Goal: Transaction & Acquisition: Purchase product/service

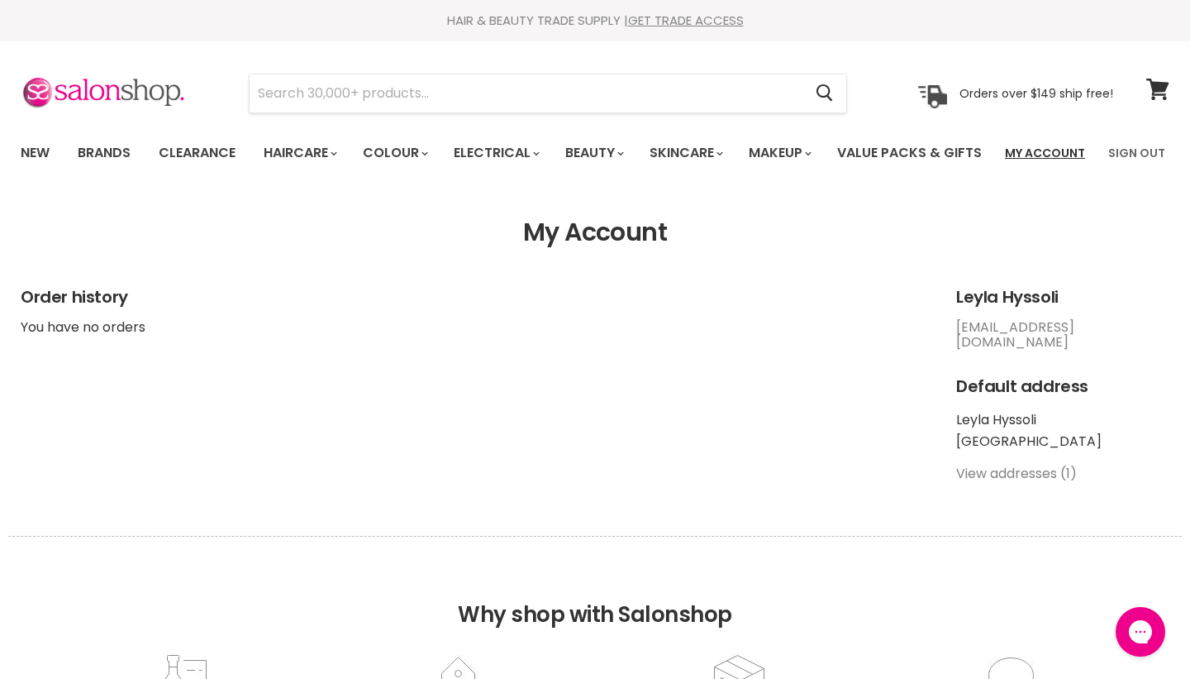
click at [1061, 151] on link "My Account" at bounding box center [1045, 153] width 100 height 35
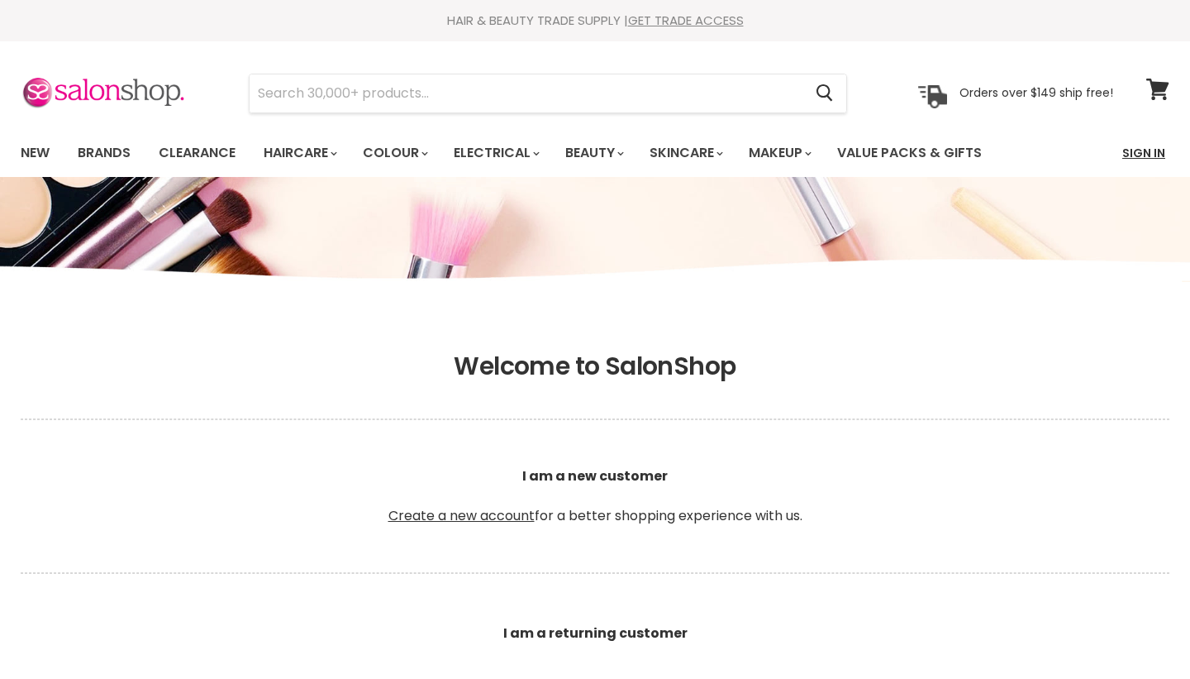
type input "info@akmebeauty.com.au"
click at [1161, 143] on link "Sign In" at bounding box center [1144, 153] width 63 height 35
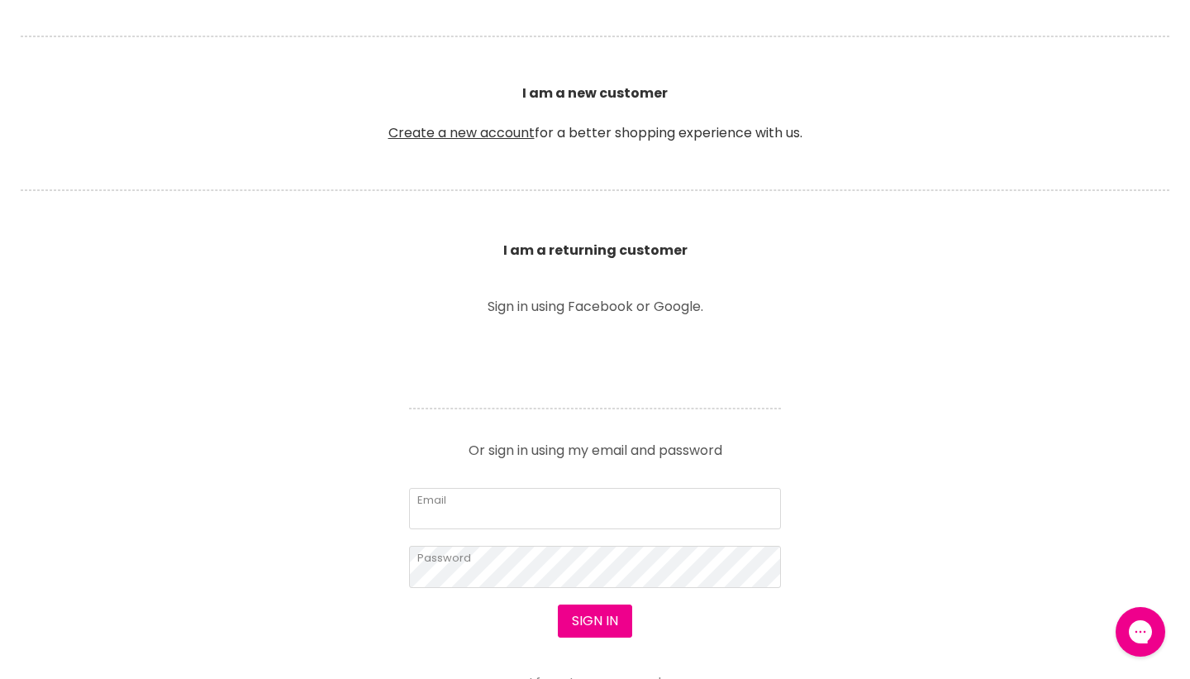
scroll to position [384, 0]
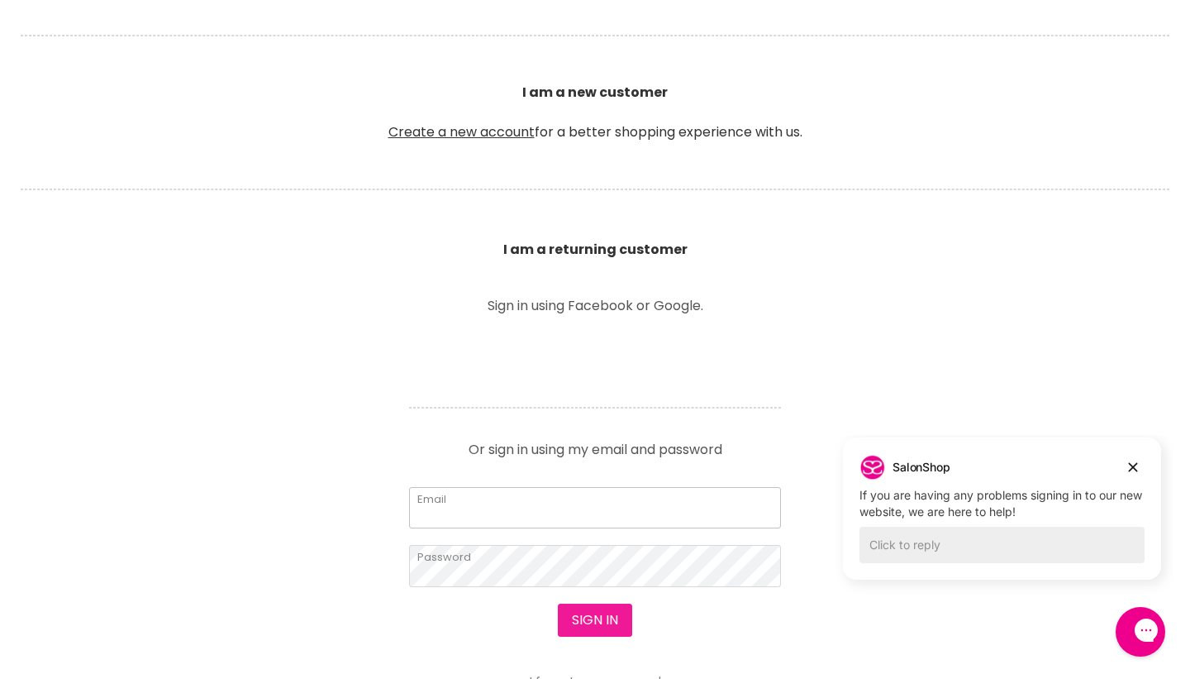
type input "info@akmebeauty.com.au"
click at [586, 614] on button "Sign in" at bounding box center [595, 619] width 74 height 33
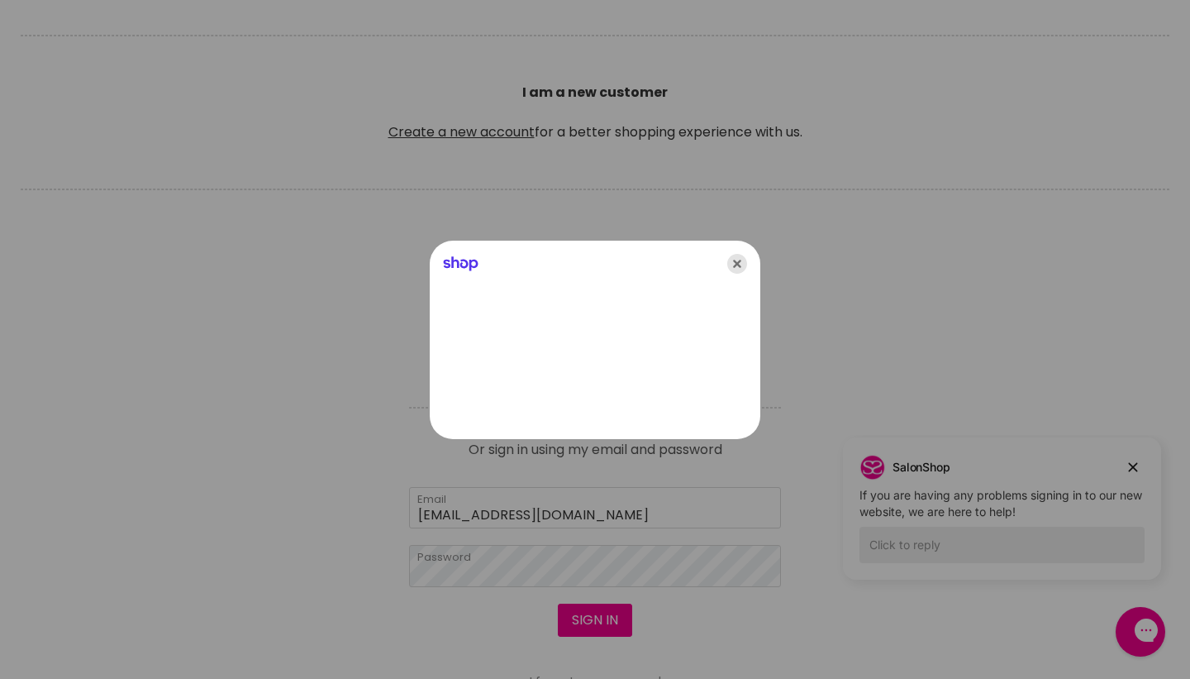
click at [741, 265] on icon "Close" at bounding box center [737, 264] width 20 height 20
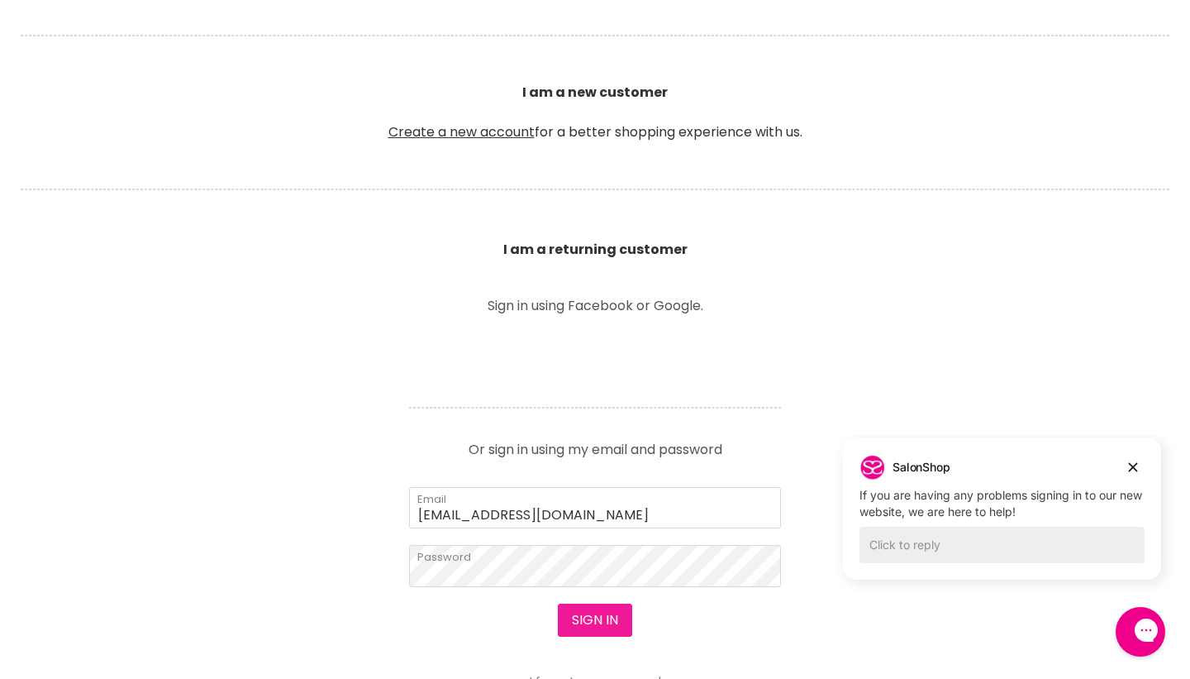
click at [585, 612] on button "Sign in" at bounding box center [595, 619] width 74 height 33
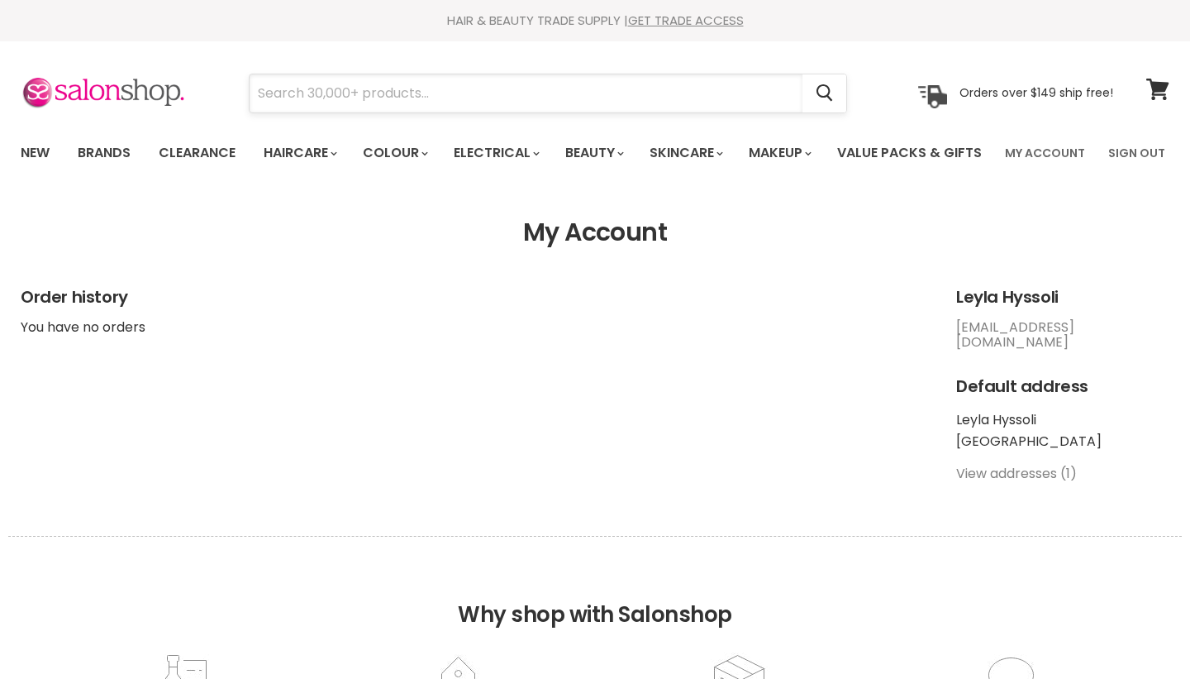
click at [318, 111] on input "Search" at bounding box center [526, 93] width 553 height 38
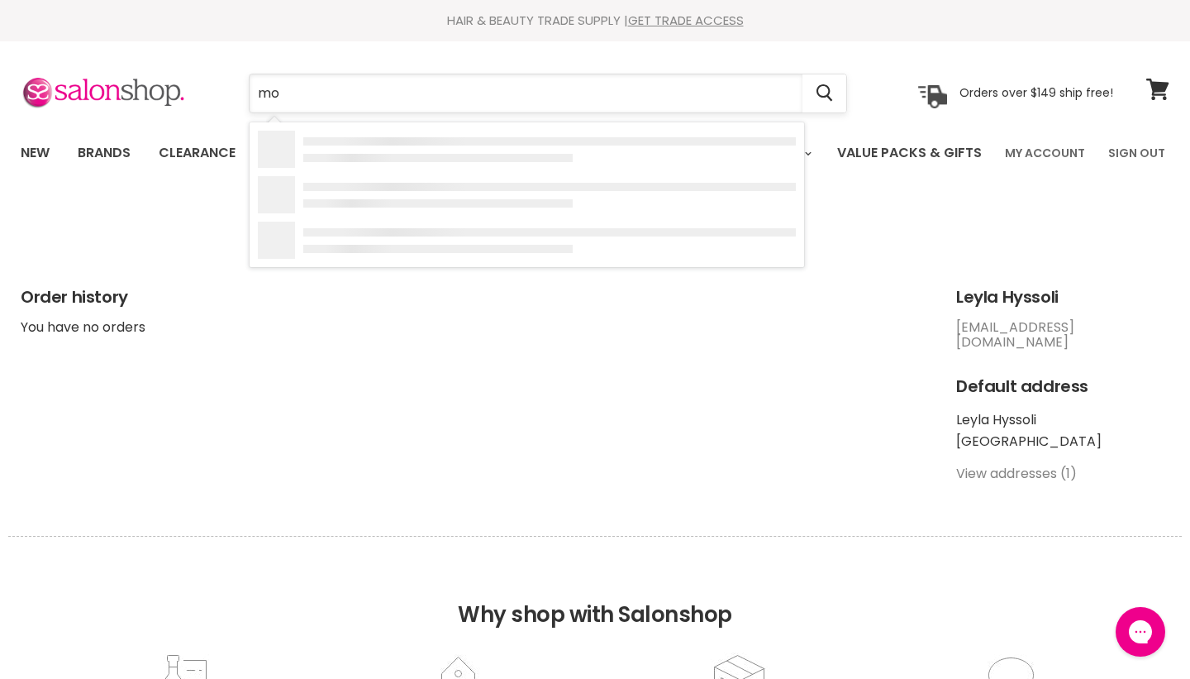
type input "mor"
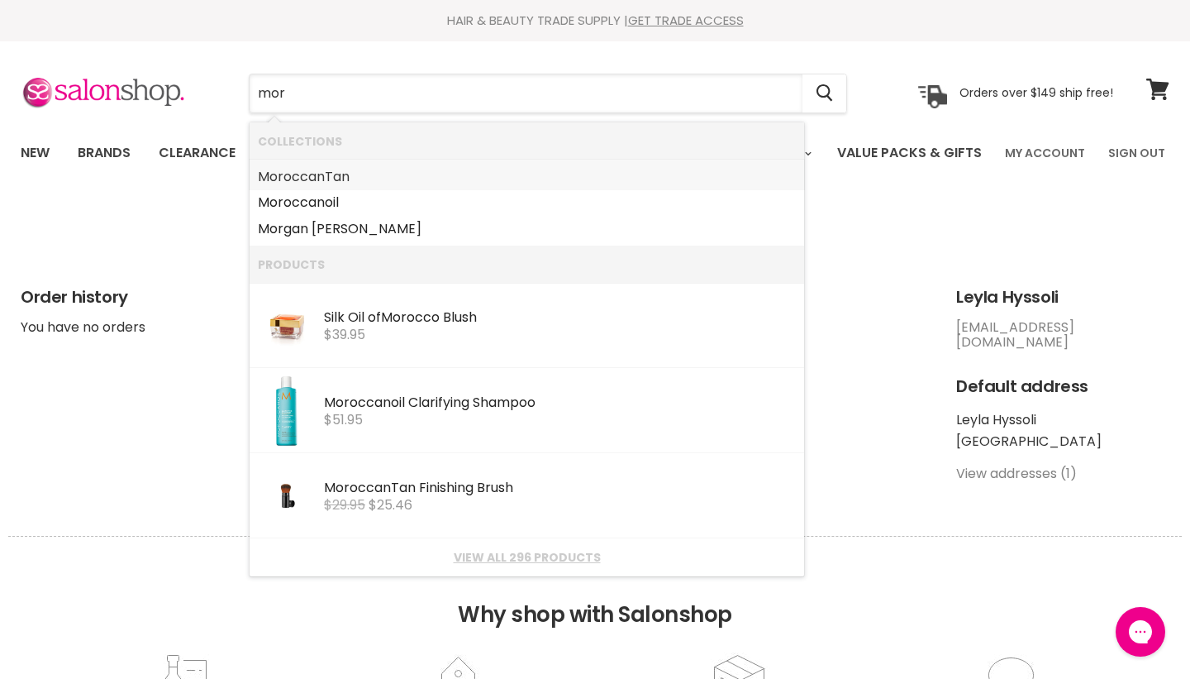
click at [323, 177] on link "Mor occanTan" at bounding box center [527, 177] width 538 height 26
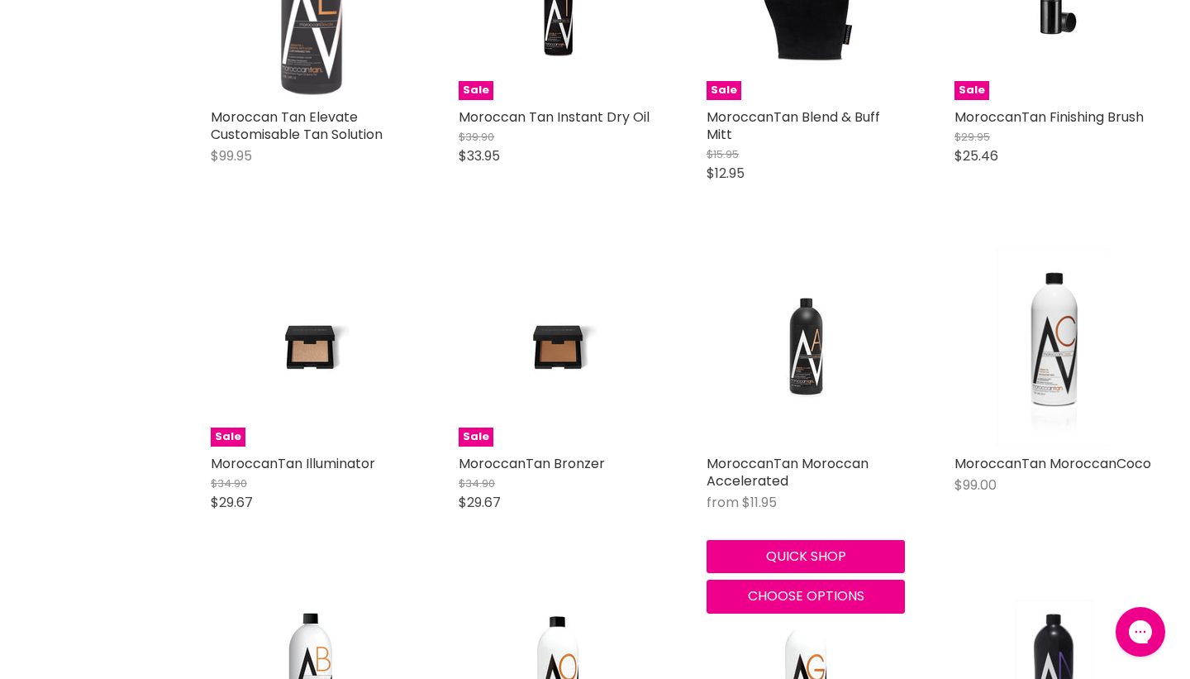
click at [810, 387] on img "Main content" at bounding box center [806, 347] width 132 height 198
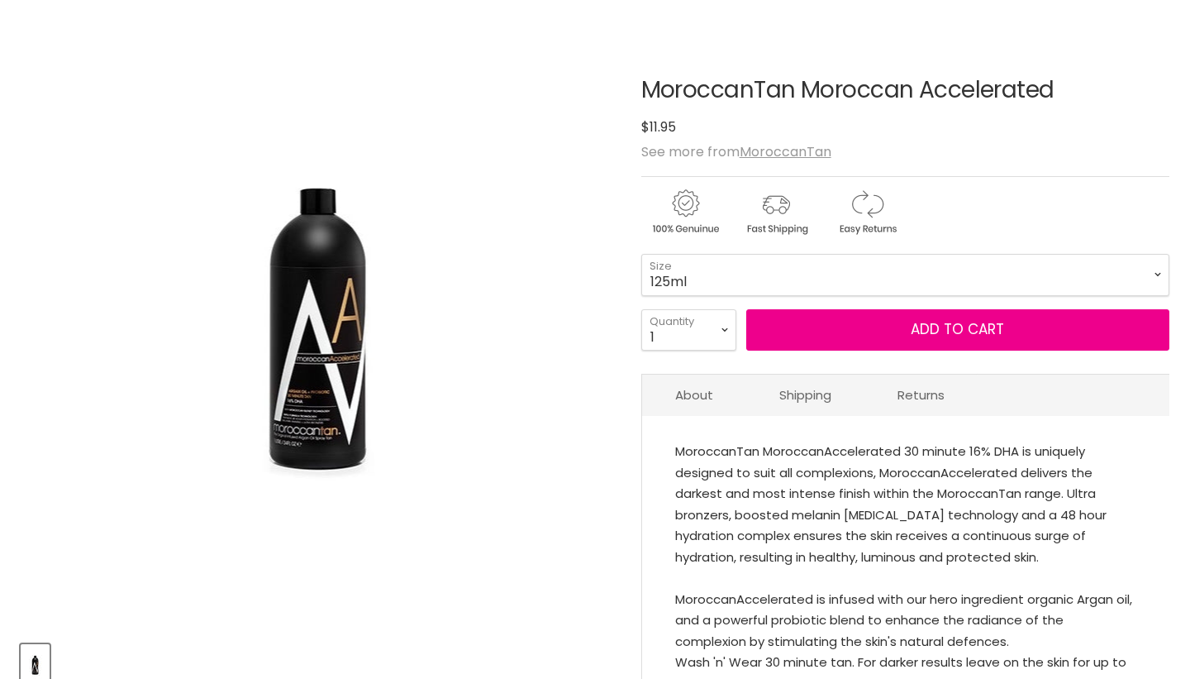
scroll to position [164, 0]
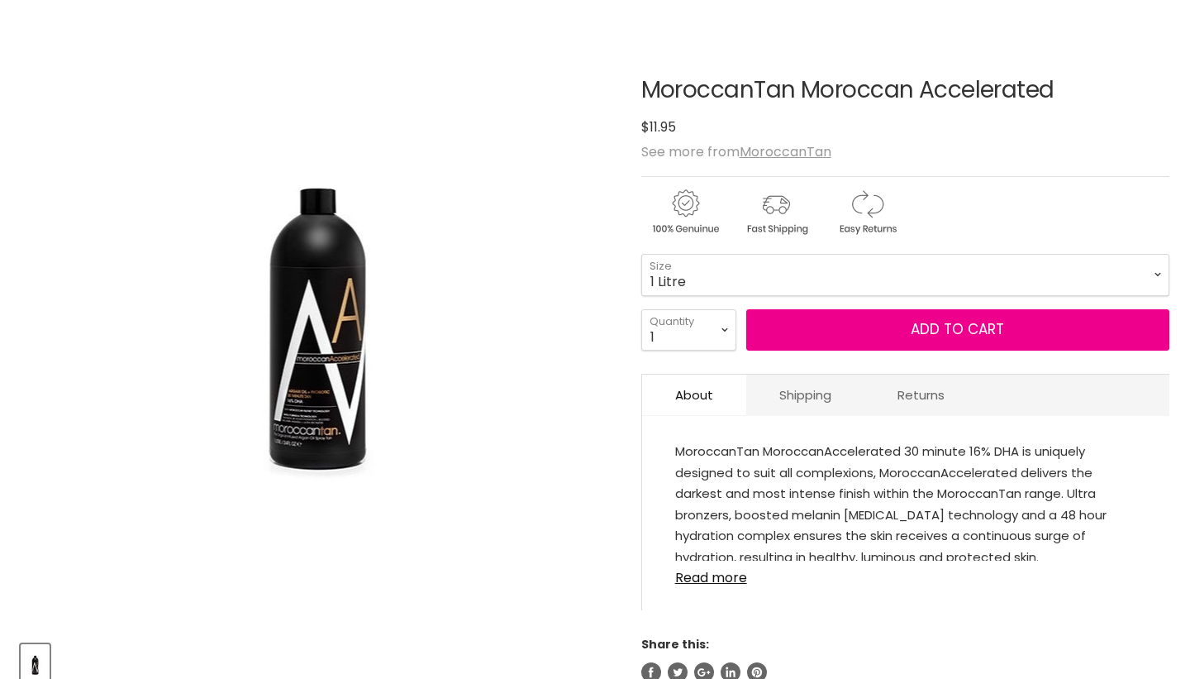
select select "1 Litre"
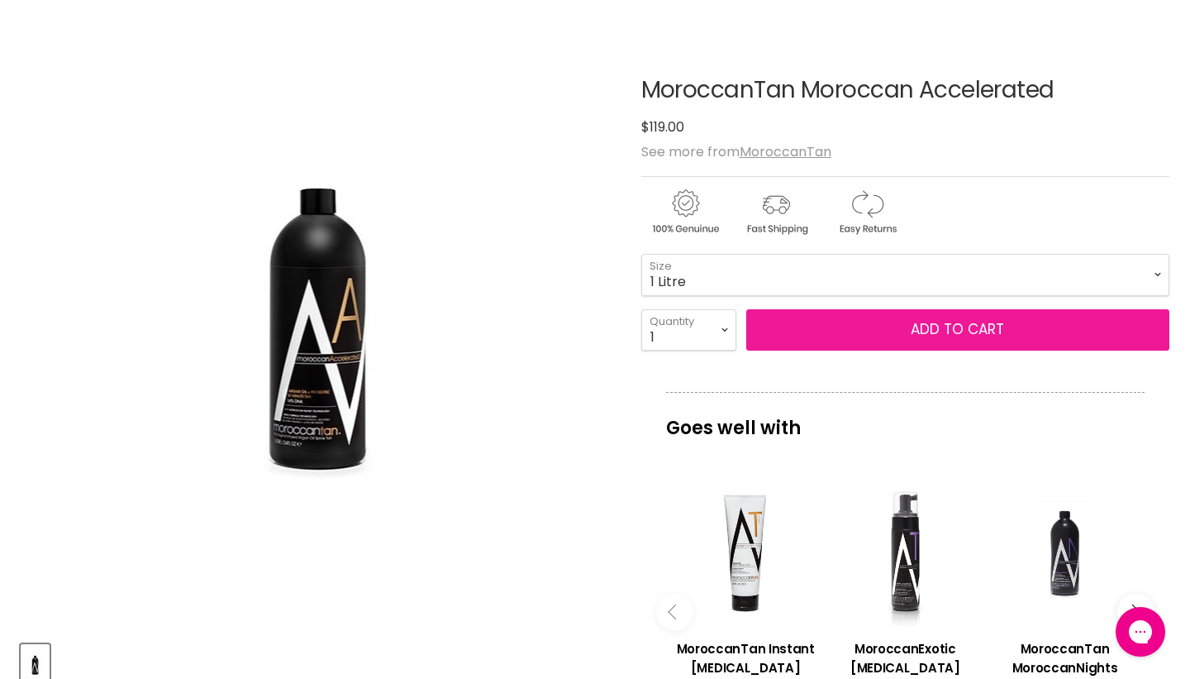
click at [804, 350] on button "Add to cart" at bounding box center [957, 329] width 423 height 41
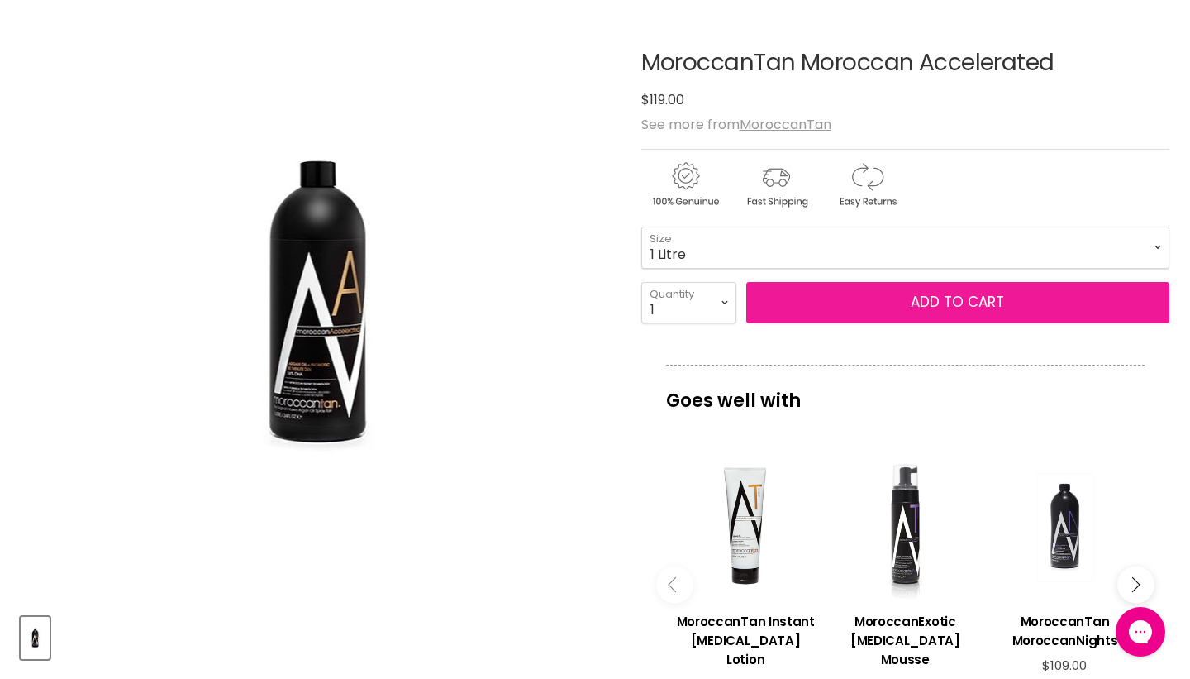
scroll to position [193, 0]
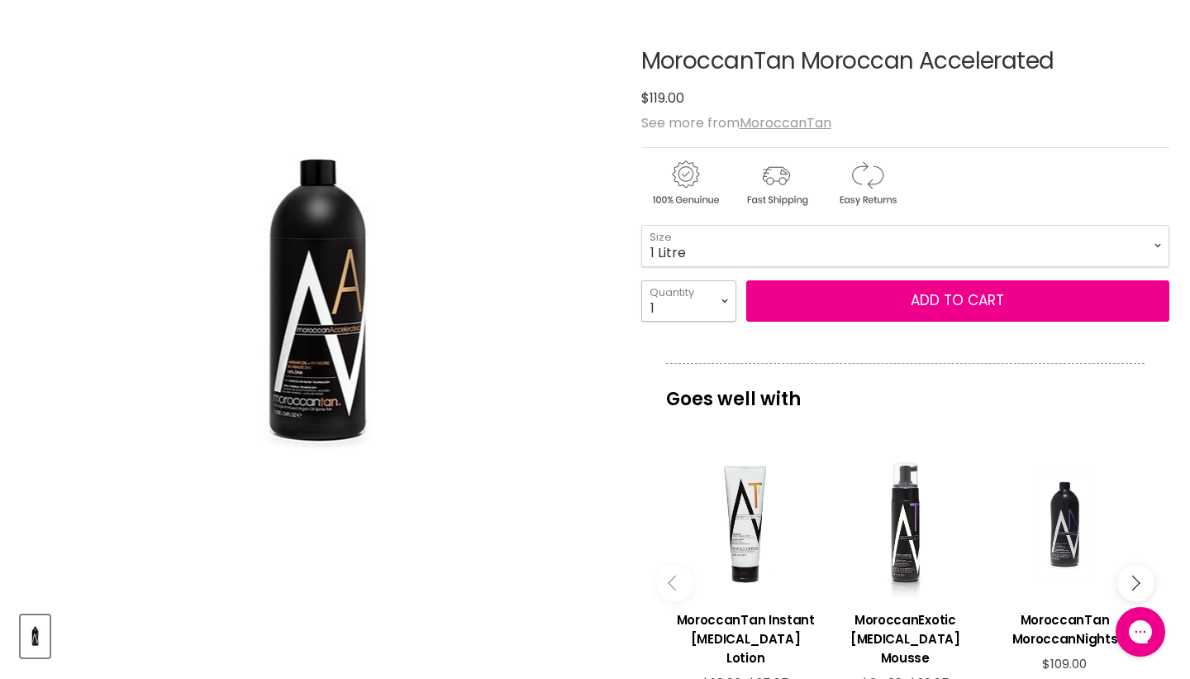
click at [717, 322] on select "1 2 3 4 5 6 7 8 9 10+" at bounding box center [688, 300] width 95 height 41
select select "2"
type input "2"
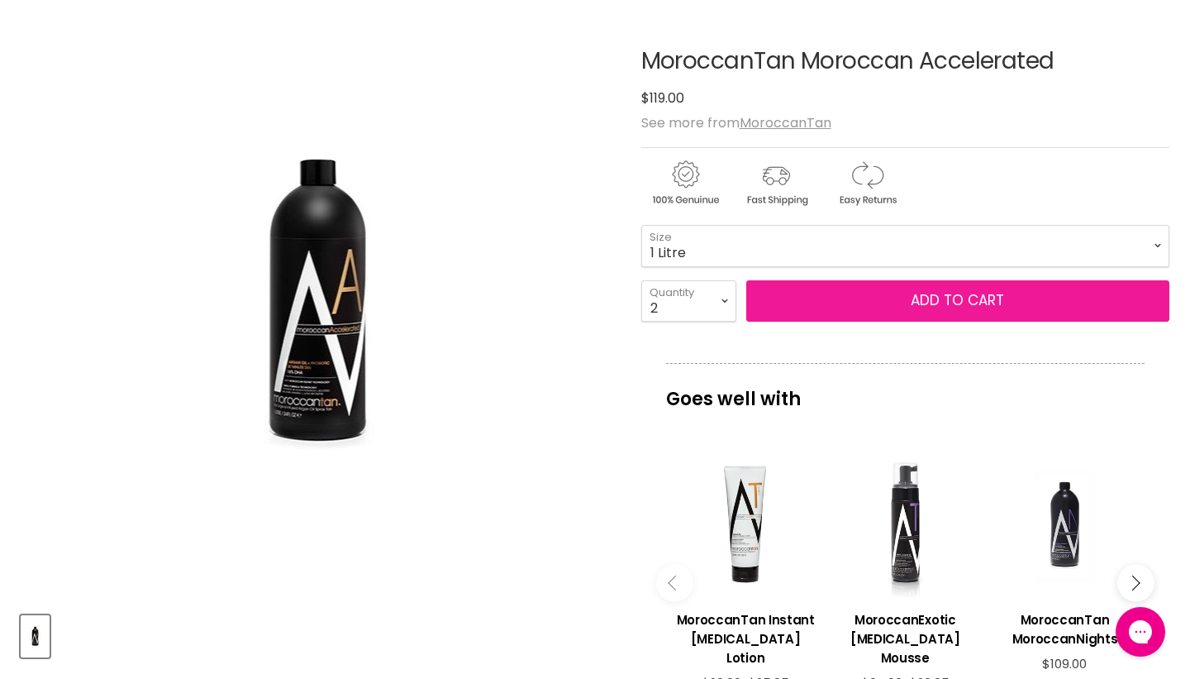
click at [802, 322] on button "Add to cart" at bounding box center [957, 300] width 423 height 41
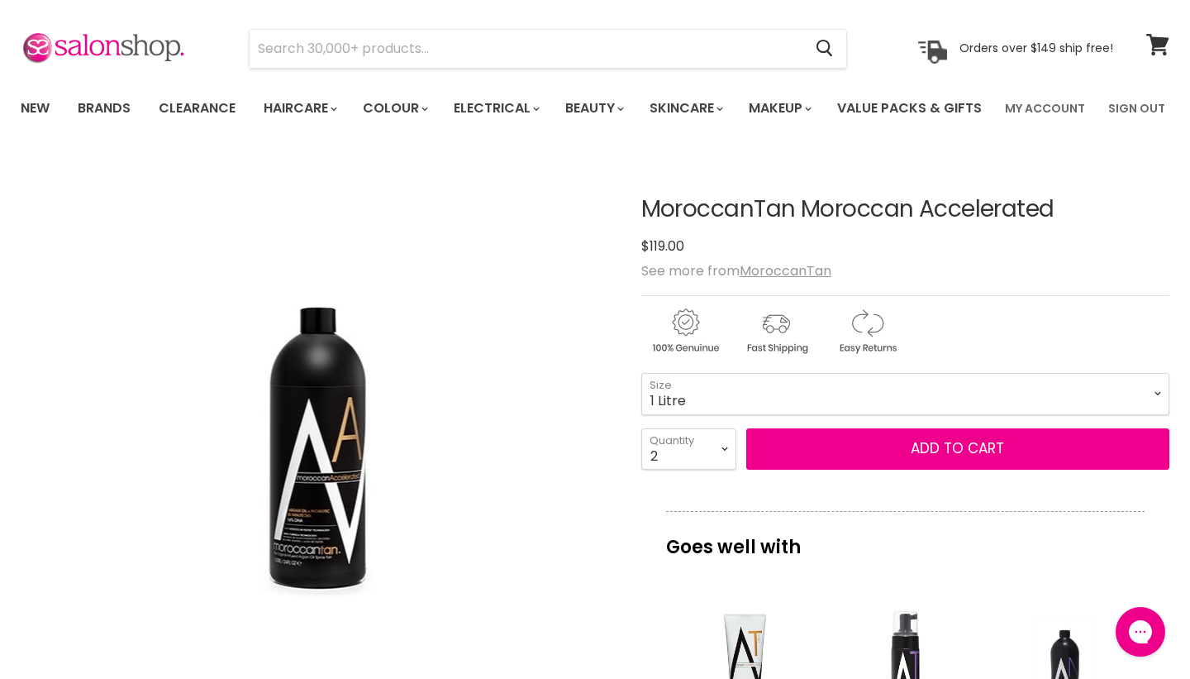
scroll to position [0, 0]
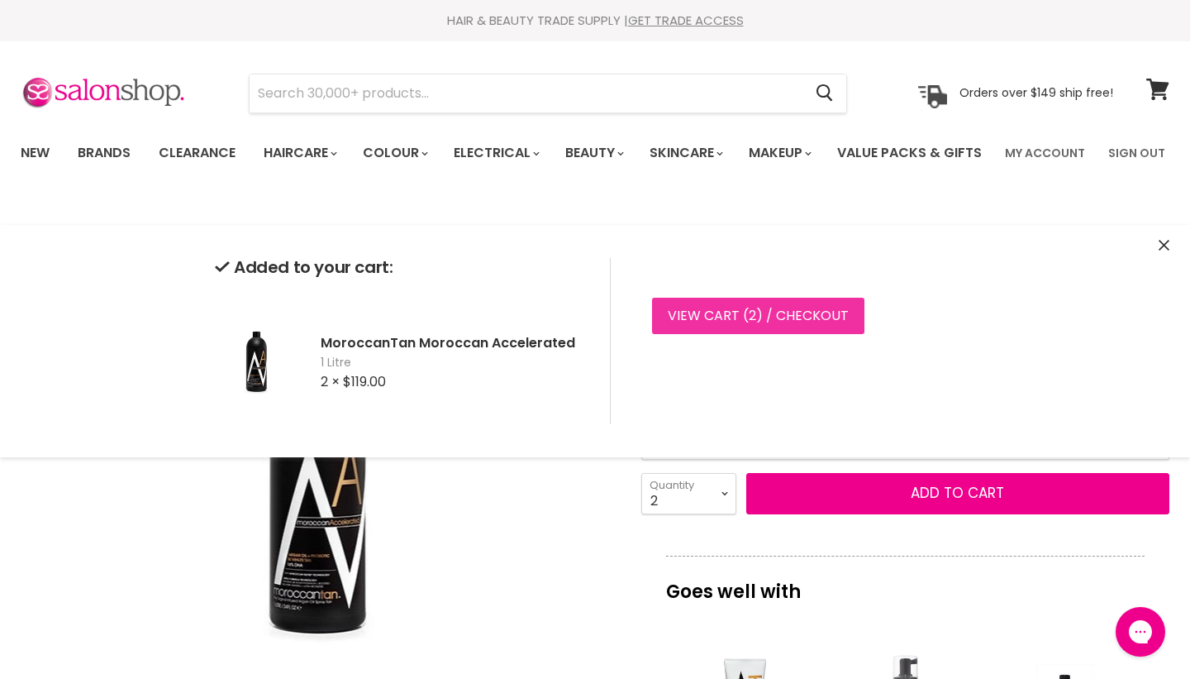
click at [774, 312] on link "View cart ( 2 ) / Checkout" at bounding box center [758, 316] width 212 height 36
